Goal: Task Accomplishment & Management: Manage account settings

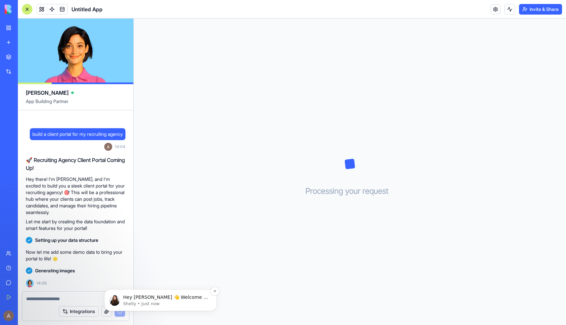
click at [170, 296] on p "Hey [PERSON_NAME] 👋 Welcome to Blocks 🙌 I'm here if you have any questions!" at bounding box center [165, 297] width 85 height 7
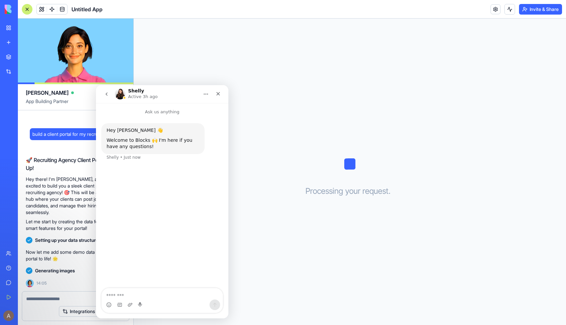
scroll to position [11, 0]
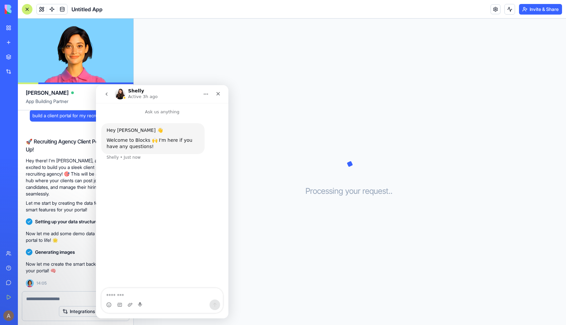
click at [109, 92] on icon "go back" at bounding box center [106, 93] width 5 height 5
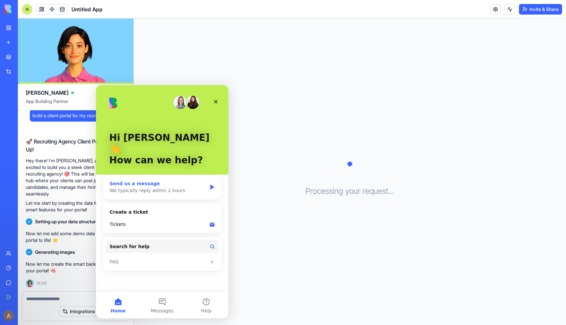
click at [173, 187] on div "We typically reply within 2 hours" at bounding box center [158, 190] width 97 height 7
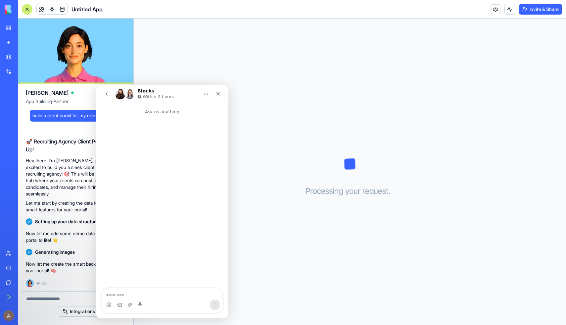
click at [166, 295] on textarea "Message…" at bounding box center [162, 293] width 121 height 11
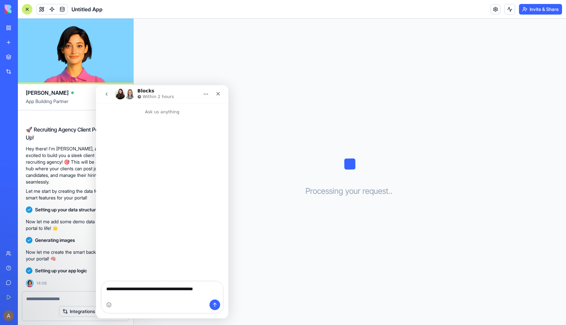
scroll to position [35, 0]
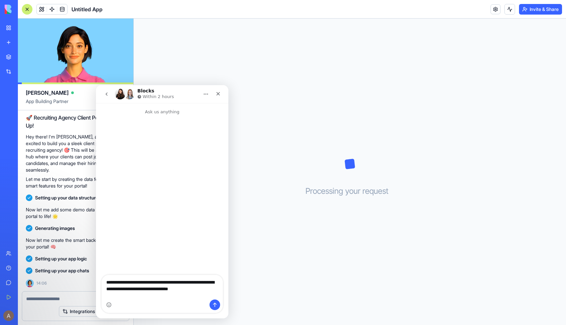
type textarea "**********"
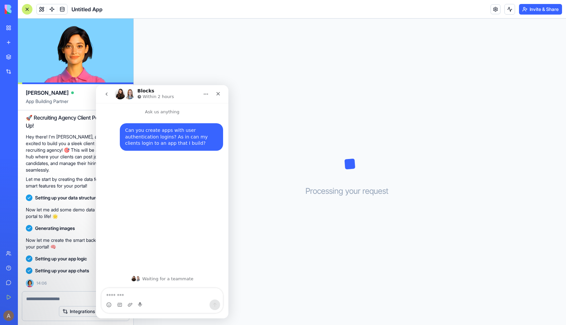
click at [107, 95] on icon "go back" at bounding box center [107, 93] width 2 height 3
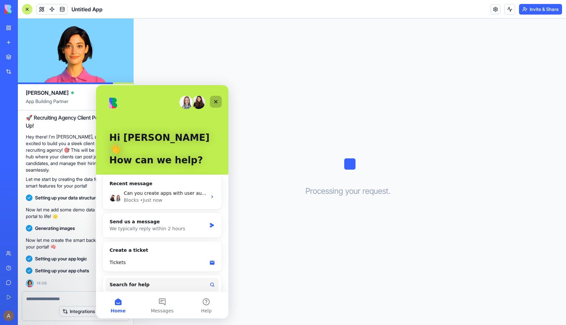
click at [215, 102] on icon "Close" at bounding box center [216, 102] width 4 height 4
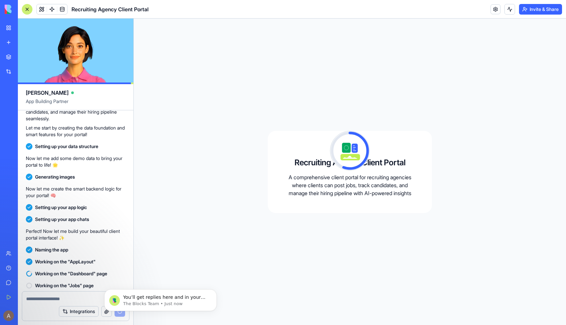
scroll to position [125, 0]
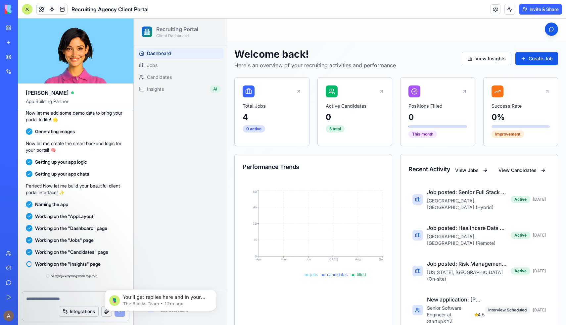
scroll to position [227, 0]
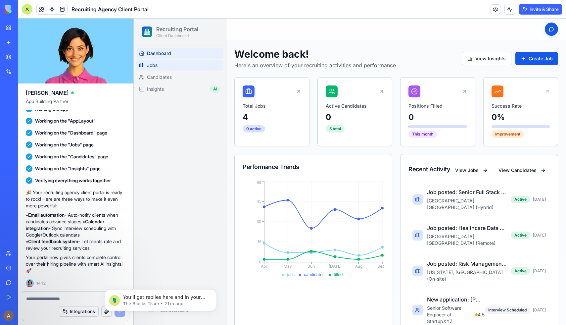
click at [197, 68] on link "Jobs" at bounding box center [179, 65] width 87 height 11
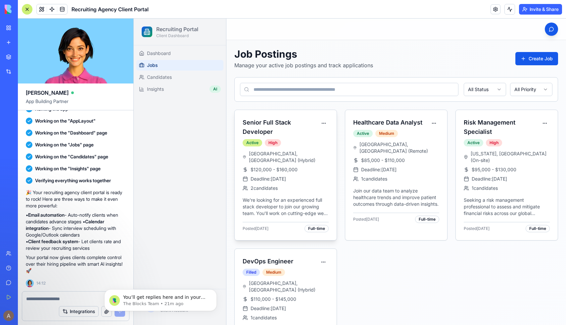
click at [255, 144] on div "Active" at bounding box center [253, 142] width 20 height 7
click at [273, 124] on h3 "Senior Full Stack Developer" at bounding box center [281, 127] width 76 height 19
click at [325, 125] on html "Recruiting Portal Client Dashboard Dashboard Jobs Candidates Insights AI A [PER…" at bounding box center [350, 198] width 433 height 359
click at [176, 77] on html "Recruiting Portal Client Dashboard Dashboard Jobs Candidates Insights AI A [PER…" at bounding box center [350, 198] width 433 height 359
click at [180, 76] on link "Candidates" at bounding box center [179, 77] width 87 height 11
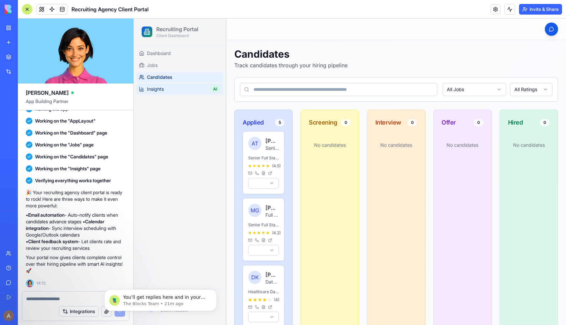
click at [187, 89] on link "Insights AI" at bounding box center [179, 89] width 87 height 11
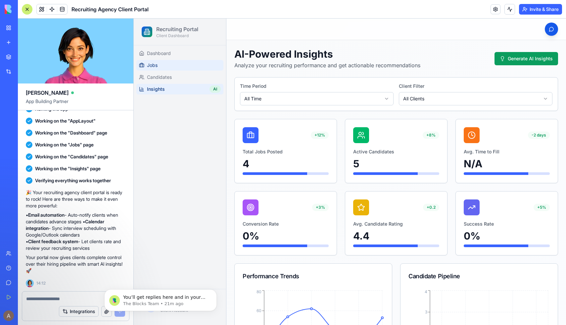
click at [202, 66] on link "Jobs" at bounding box center [179, 65] width 87 height 11
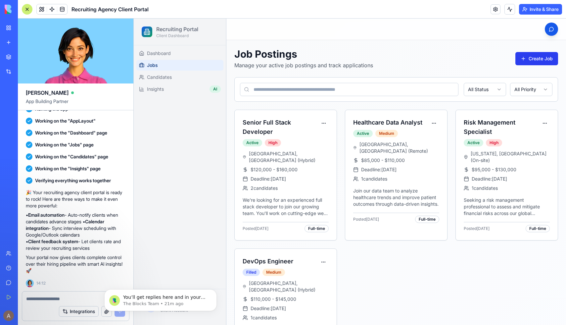
click at [540, 57] on button "Create Job" at bounding box center [537, 58] width 43 height 13
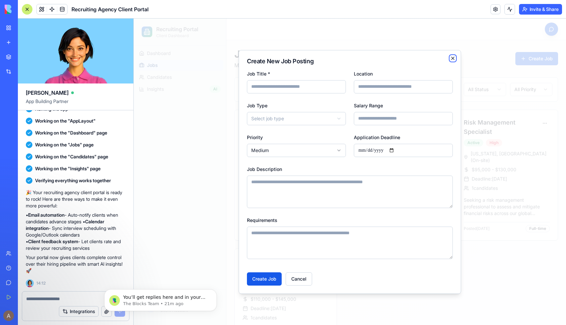
click at [453, 59] on icon "button" at bounding box center [452, 58] width 5 height 5
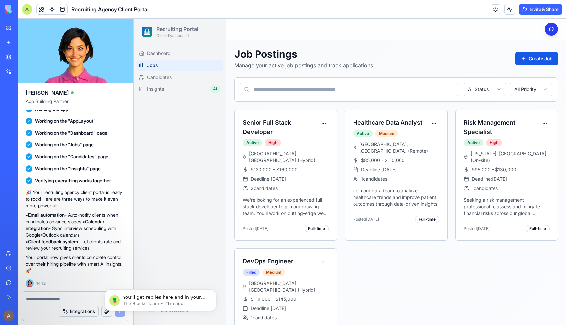
click at [551, 28] on button "AI Assistant" at bounding box center [551, 29] width 13 height 13
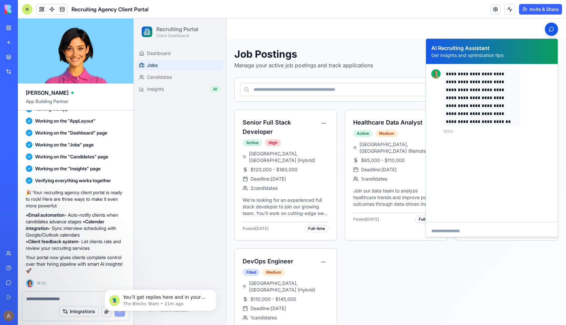
click at [527, 29] on div "Toggle sidebar AI Assistant" at bounding box center [397, 29] width 340 height 21
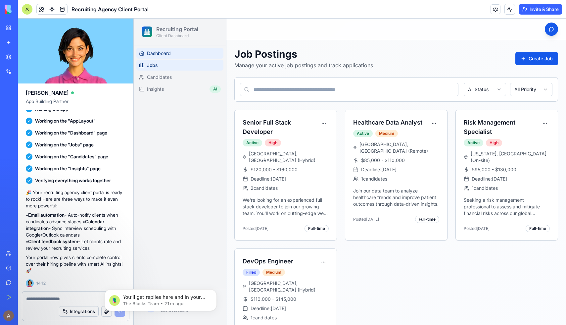
click at [200, 50] on link "Dashboard" at bounding box center [179, 53] width 87 height 11
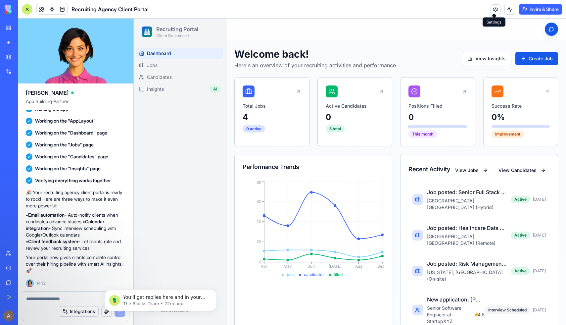
click at [494, 10] on link at bounding box center [496, 9] width 10 height 10
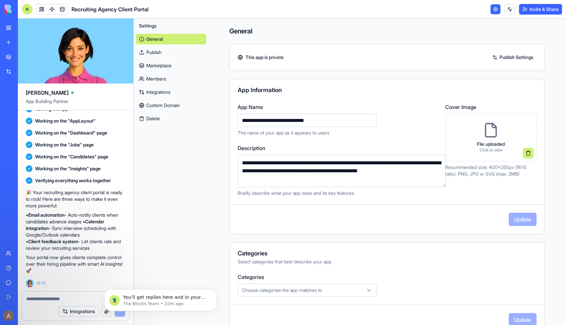
click at [180, 51] on link "Publish" at bounding box center [171, 52] width 71 height 11
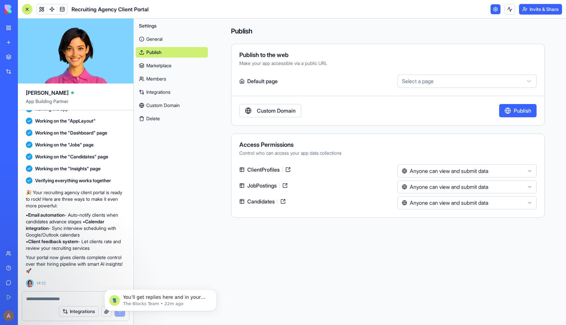
click at [174, 67] on link "Marketplace" at bounding box center [172, 65] width 72 height 11
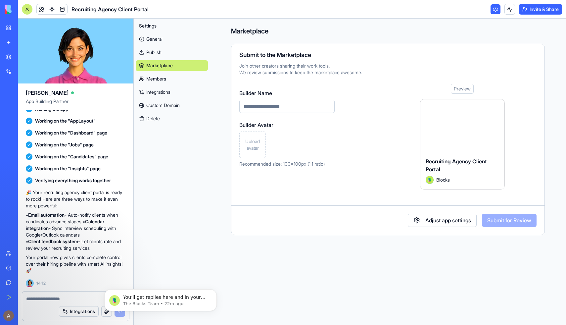
click at [177, 53] on link "Publish" at bounding box center [172, 52] width 72 height 11
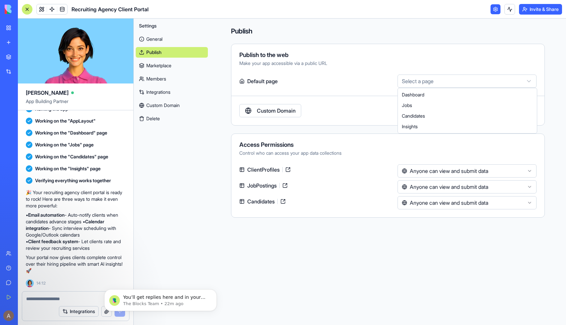
click at [447, 83] on html "BETA My Workspace New app Marketplace Integrations Recent Untitled App AI Logo …" at bounding box center [283, 162] width 566 height 325
click at [456, 57] on html "BETA My Workspace New app Marketplace Integrations Recent Untitled App AI Logo …" at bounding box center [283, 162] width 566 height 325
click at [168, 78] on link "Members" at bounding box center [172, 79] width 72 height 11
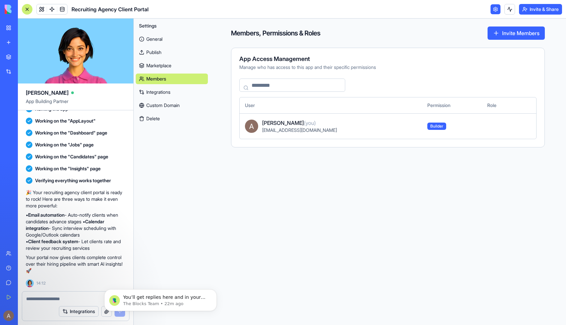
click at [191, 94] on link "Integrations" at bounding box center [172, 92] width 72 height 11
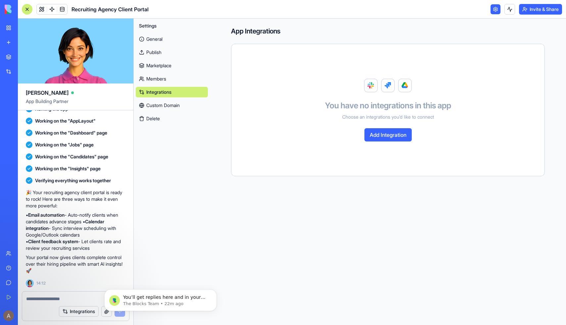
click at [191, 79] on link "Members" at bounding box center [172, 79] width 72 height 11
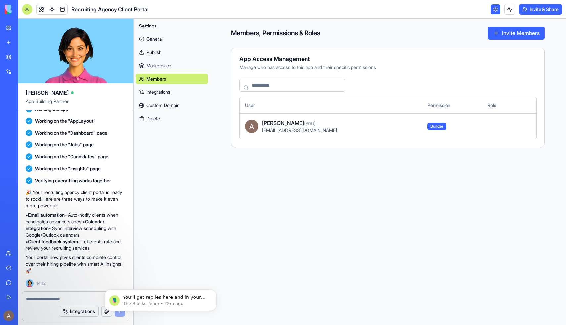
click at [189, 93] on link "Integrations" at bounding box center [172, 92] width 72 height 11
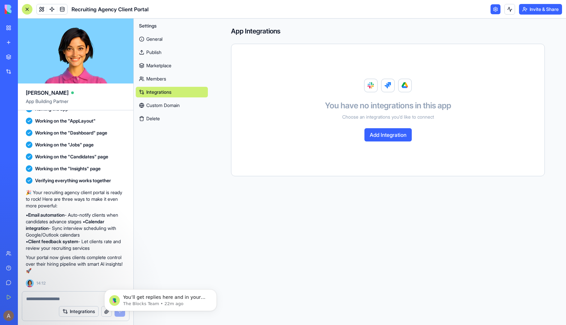
click at [398, 138] on button "Add Integration" at bounding box center [388, 134] width 47 height 13
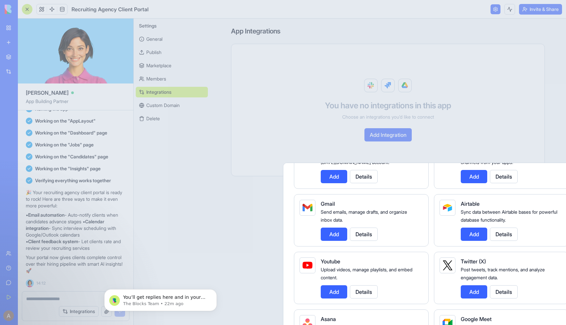
scroll to position [140, 0]
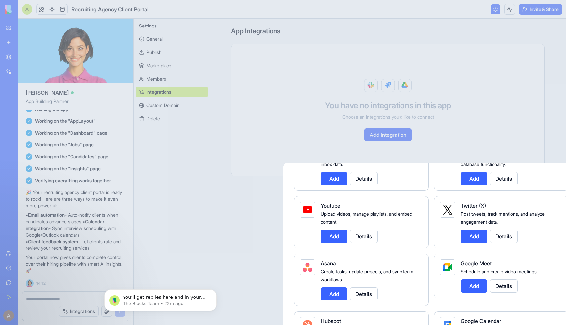
click at [495, 71] on div at bounding box center [283, 162] width 566 height 325
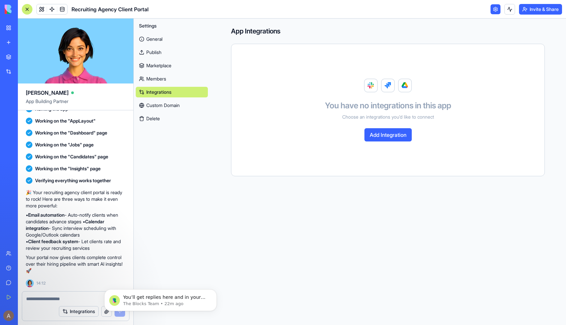
click at [166, 39] on link "General" at bounding box center [172, 39] width 72 height 11
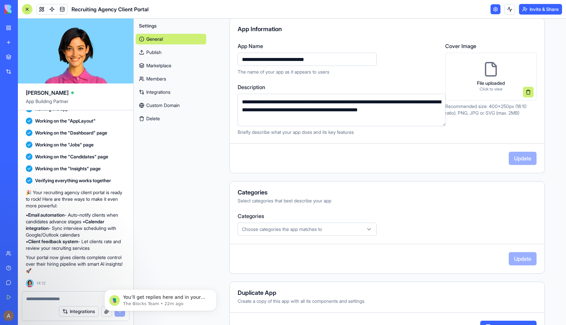
scroll to position [86, 0]
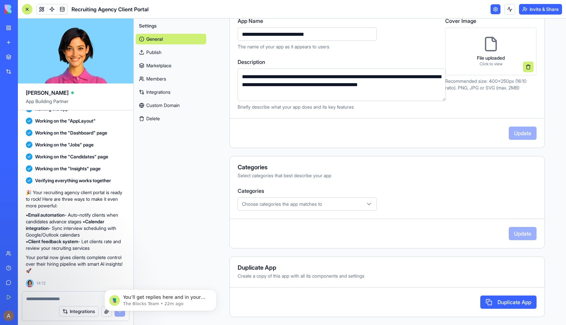
drag, startPoint x: 279, startPoint y: 35, endPoint x: 227, endPoint y: 31, distance: 51.5
click at [230, 32] on div "**********" at bounding box center [387, 63] width 315 height 93
type input "**********"
click at [407, 38] on div "**********" at bounding box center [338, 33] width 200 height 33
click at [418, 109] on p "Briefly describe what your app does and its key features" at bounding box center [342, 107] width 208 height 7
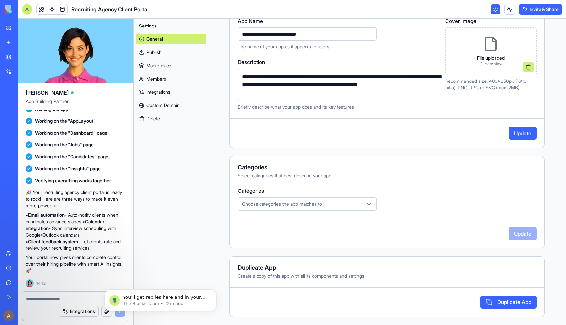
click at [521, 132] on button "Update" at bounding box center [523, 133] width 28 height 13
click at [366, 205] on icon "button" at bounding box center [369, 204] width 7 height 7
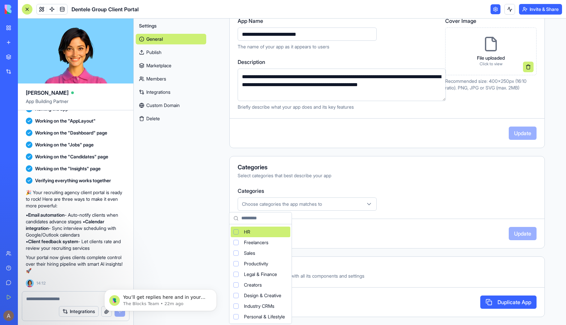
scroll to position [0, 0]
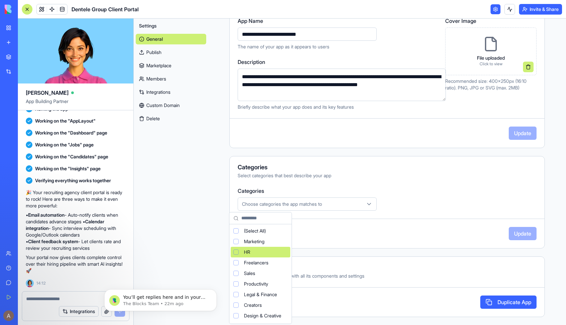
click at [281, 252] on div "HR" at bounding box center [261, 252] width 60 height 11
click at [452, 182] on html "BETA My Workspace New app Marketplace Integrations Recent Untitled App AI Logo …" at bounding box center [283, 162] width 566 height 325
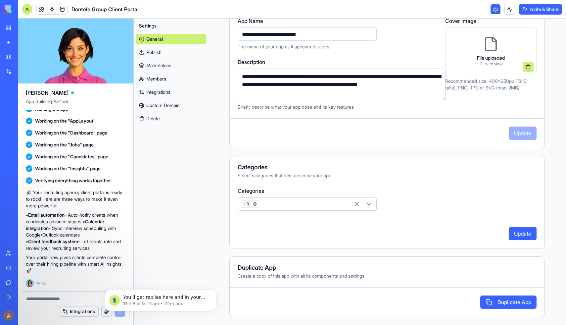
click at [523, 235] on button "Update" at bounding box center [523, 233] width 28 height 13
